Goal: Task Accomplishment & Management: Complete application form

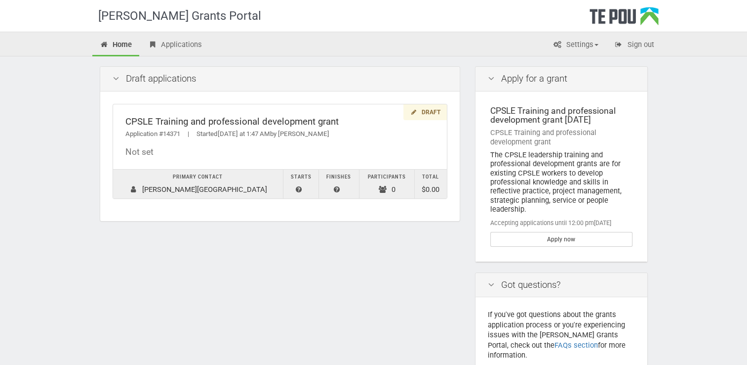
click at [568, 114] on div "CPSLE Training and professional development grant [DATE]" at bounding box center [561, 115] width 142 height 18
drag, startPoint x: 568, startPoint y: 114, endPoint x: 543, endPoint y: 123, distance: 26.4
click at [543, 123] on div "CPSLE Training and professional development grant September 2025" at bounding box center [561, 115] width 142 height 18
click at [537, 118] on div "CPSLE Training and professional development grant September 2025" at bounding box center [561, 115] width 142 height 18
click at [506, 111] on div "CPSLE Training and professional development grant September 2025" at bounding box center [561, 115] width 142 height 18
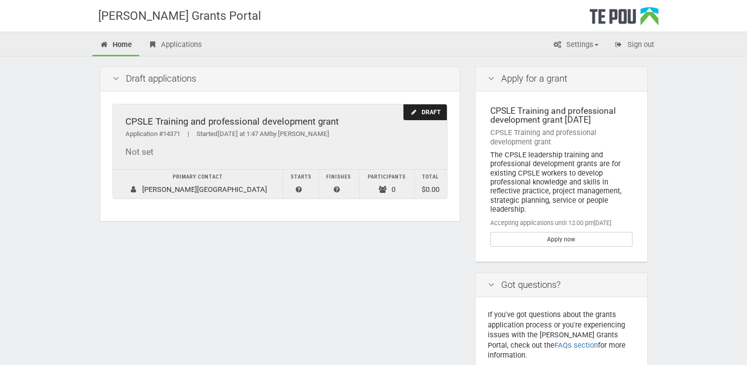
click at [311, 118] on div "CPSLE Training and professional development grant" at bounding box center [279, 122] width 309 height 10
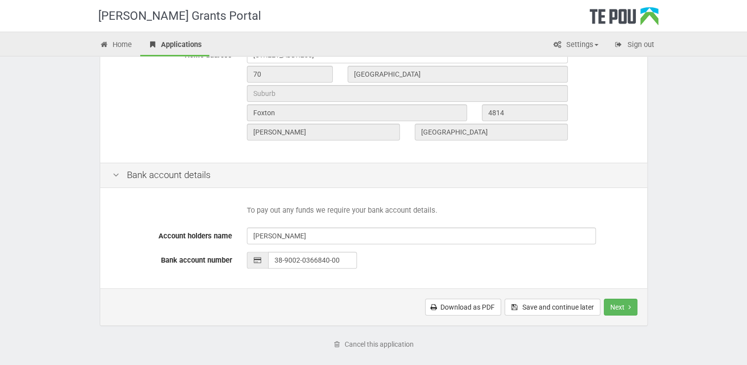
scroll to position [373, 0]
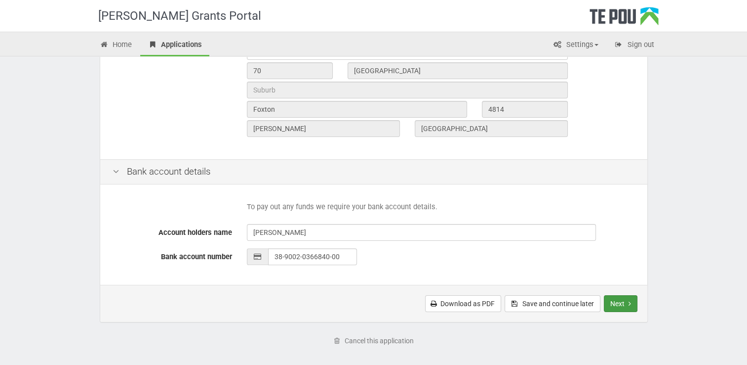
click at [621, 302] on button "Next" at bounding box center [621, 303] width 34 height 17
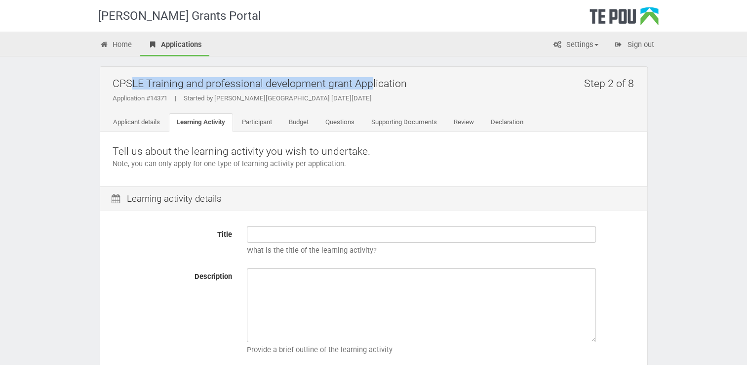
drag, startPoint x: 353, startPoint y: 85, endPoint x: 100, endPoint y: 69, distance: 253.4
click at [100, 69] on div "Step 2 of 8 CPSLE Training and professional development grant Application Appli…" at bounding box center [373, 99] width 547 height 65
copy h2 "CPSLE Training and professional development grant"
